Goal: Information Seeking & Learning: Understand process/instructions

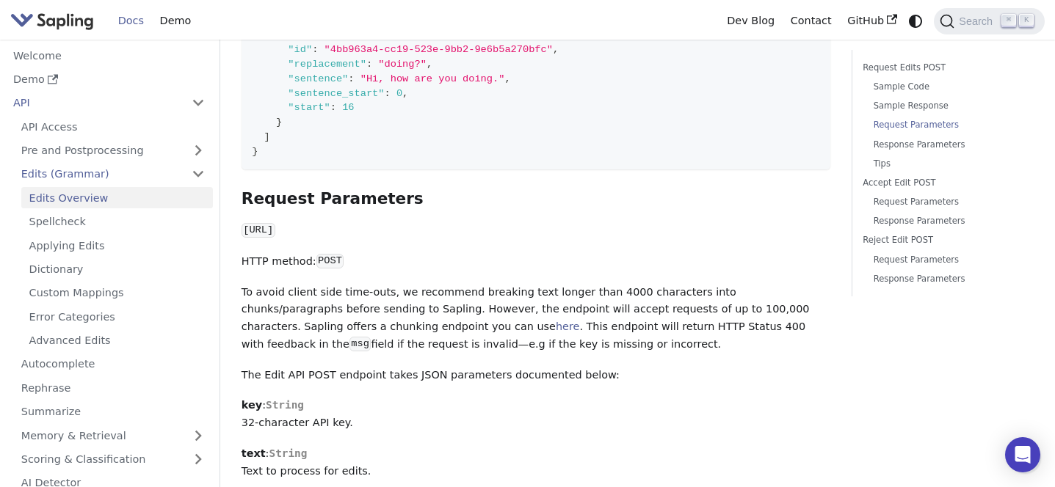
scroll to position [979, 0]
click at [275, 224] on code "https://api.sapling.ai/api/v1/edits" at bounding box center [259, 231] width 34 height 15
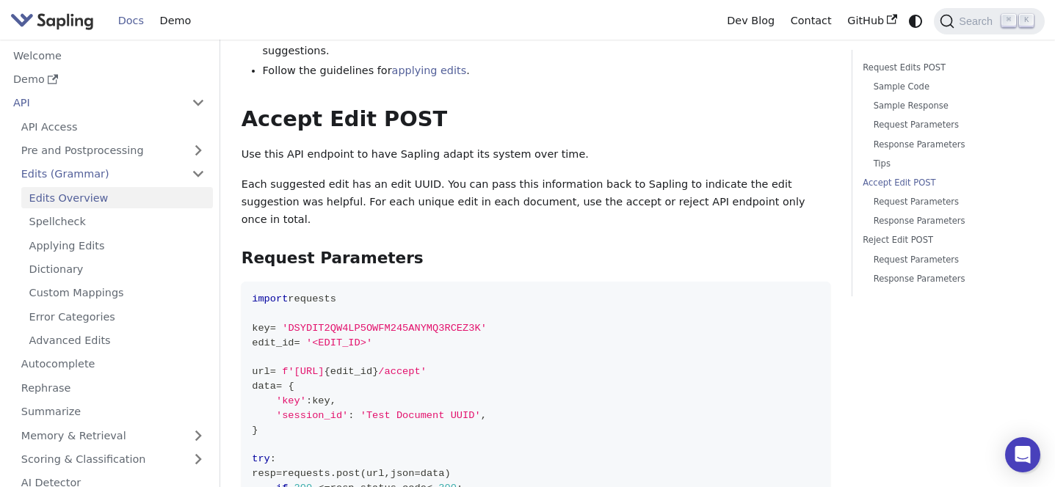
scroll to position [2592, 0]
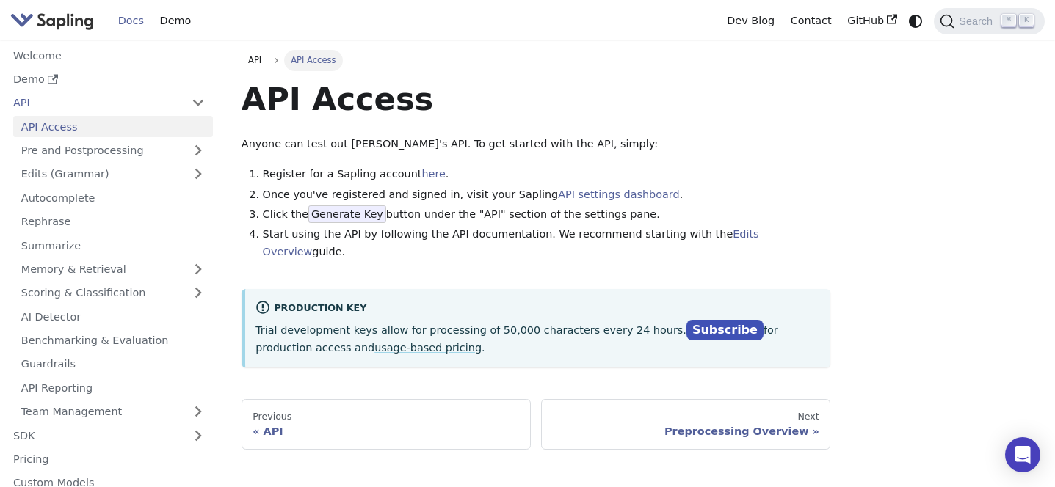
click at [355, 210] on span "Generate Key" at bounding box center [347, 215] width 78 height 18
click at [613, 198] on link "API settings dashboard" at bounding box center [618, 195] width 121 height 12
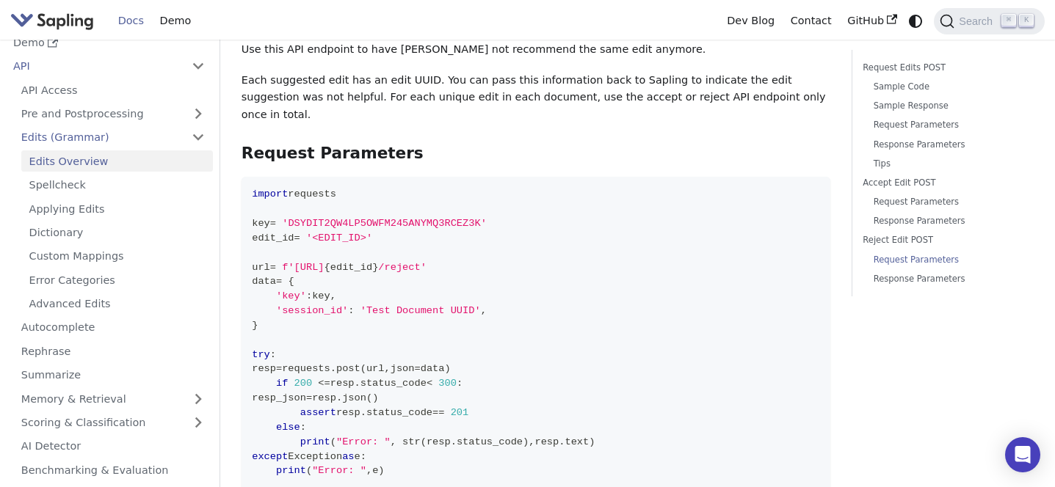
scroll to position [3665, 0]
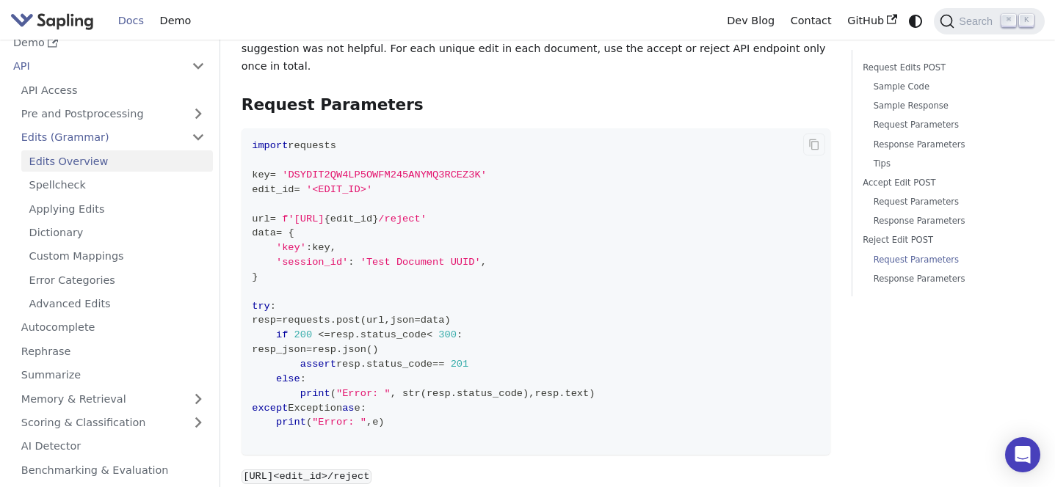
drag, startPoint x: 512, startPoint y: 145, endPoint x: 300, endPoint y: 145, distance: 211.4
click at [300, 214] on span "f'[URL]" at bounding box center [303, 219] width 42 height 11
copy span "[URL]"
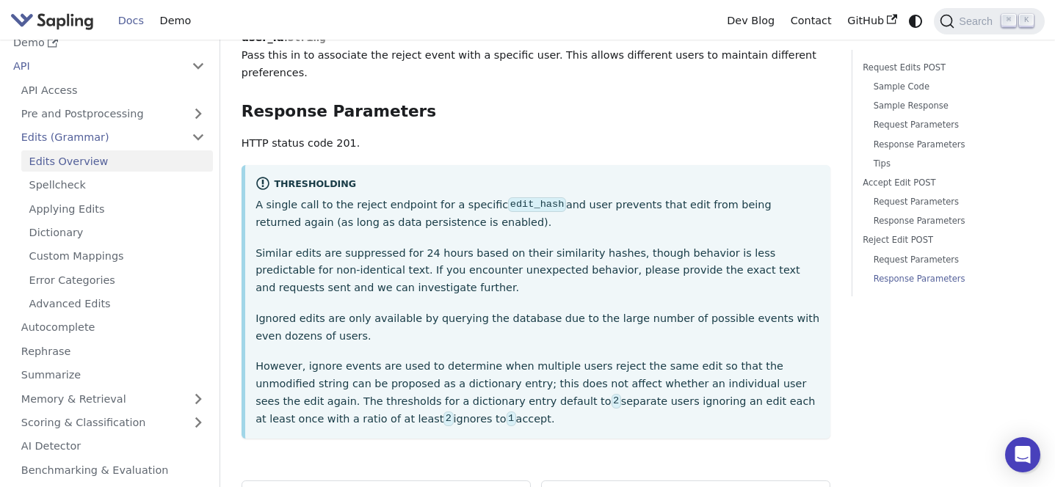
scroll to position [4339, 0]
click at [905, 87] on link "Sample Code" at bounding box center [949, 87] width 150 height 14
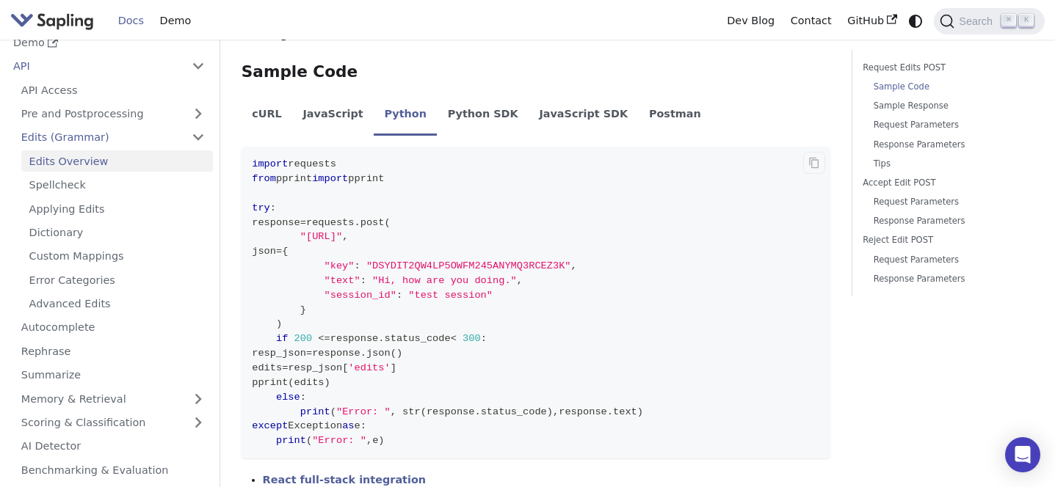
scroll to position [543, 0]
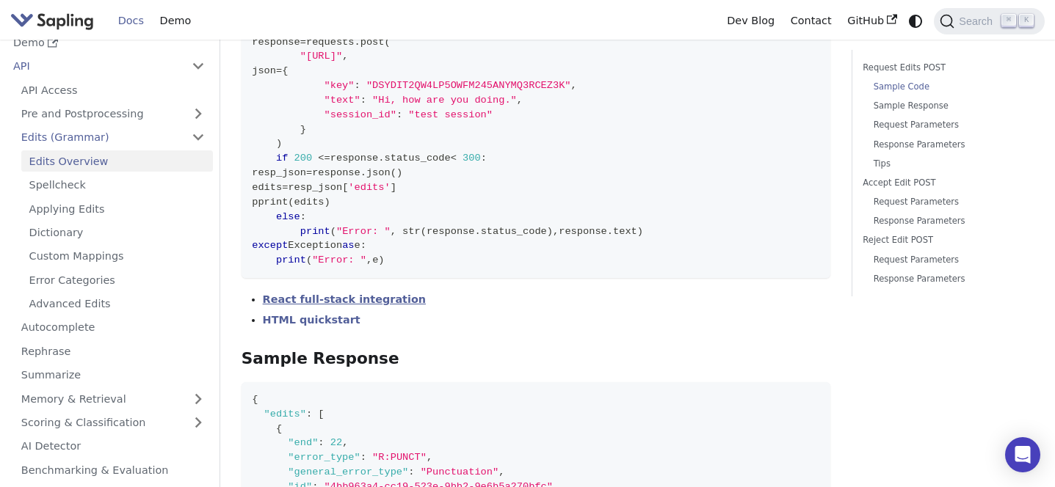
click at [346, 294] on link "React full-stack integration" at bounding box center [344, 300] width 163 height 12
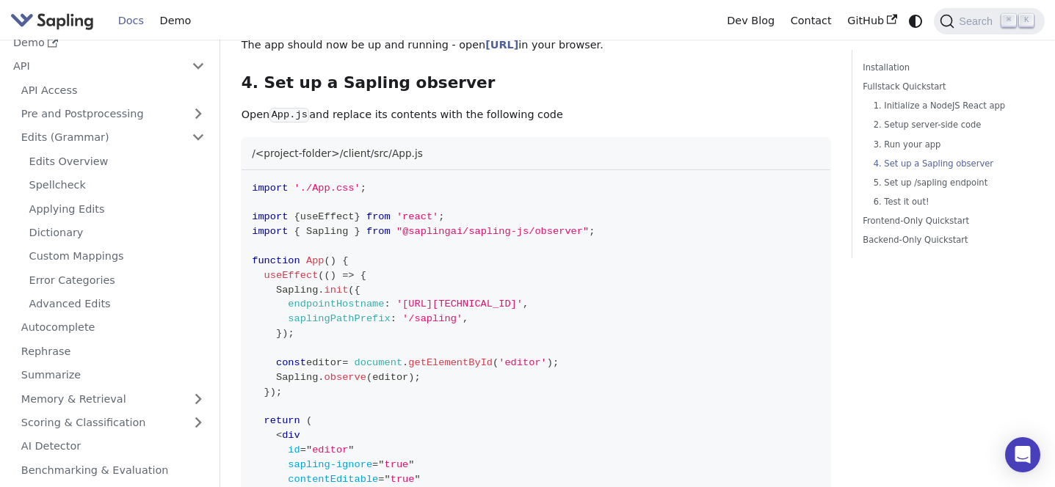
scroll to position [1455, 0]
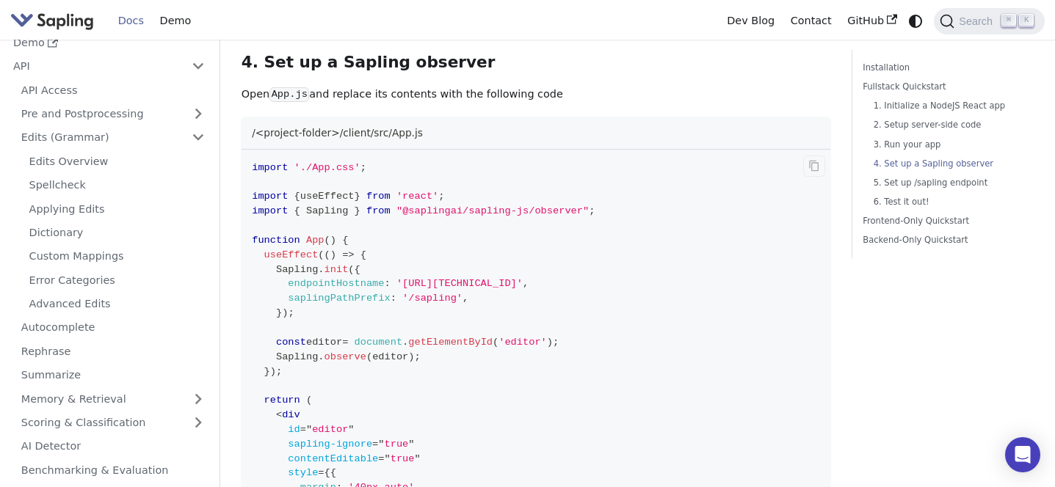
click at [616, 324] on code "import './App.css' ; import { useEffect } from 'react' ; import { Sapling } fro…" at bounding box center [536, 408] width 589 height 516
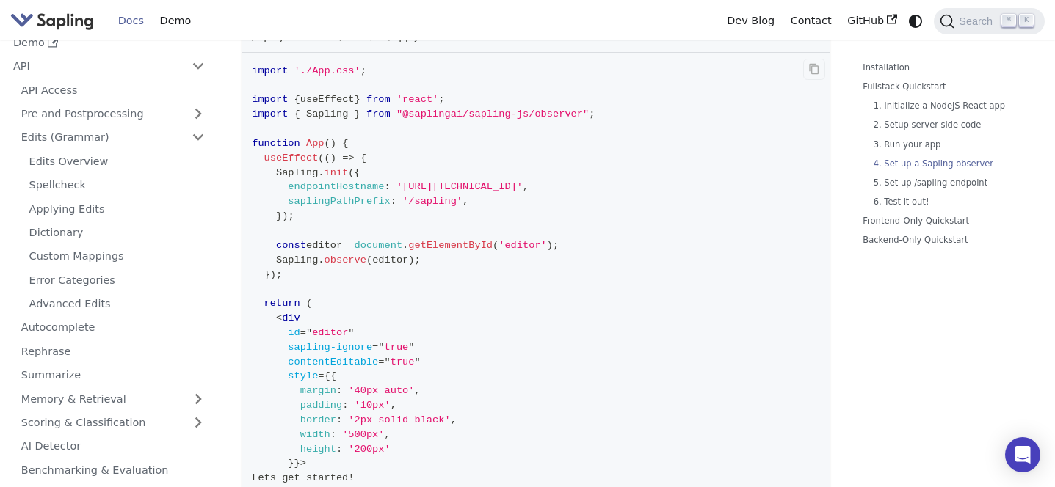
scroll to position [1567, 0]
